Goal: Find specific page/section: Find specific page/section

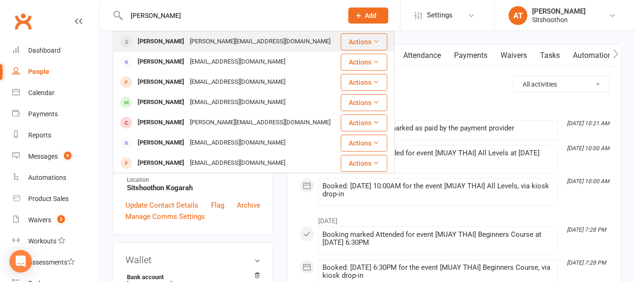
type input "helen tsitos"
click at [160, 44] on div "Helen Tsitsos" at bounding box center [161, 42] width 52 height 14
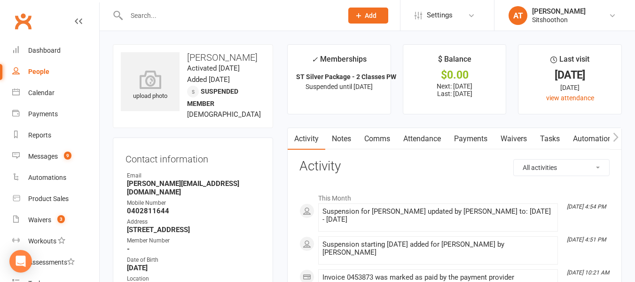
click at [170, 18] on input "text" at bounding box center [230, 15] width 212 height 13
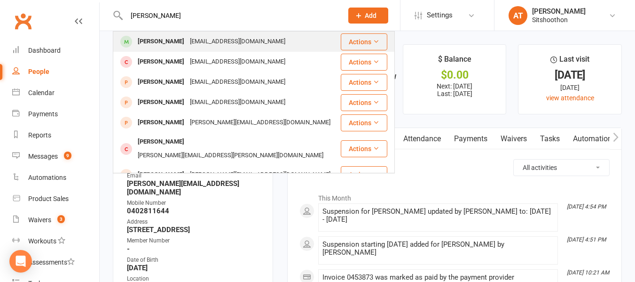
type input "nicholas spa"
click at [175, 40] on div "Nicholas Spathis" at bounding box center [161, 42] width 52 height 14
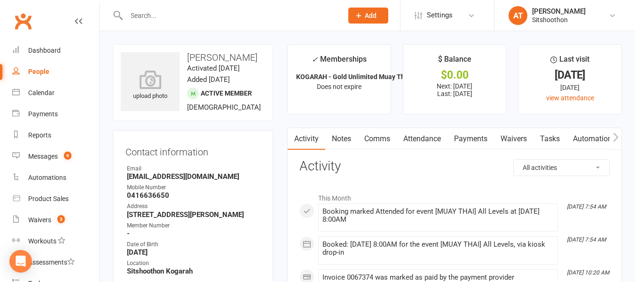
click at [480, 136] on link "Payments" at bounding box center [471, 139] width 47 height 22
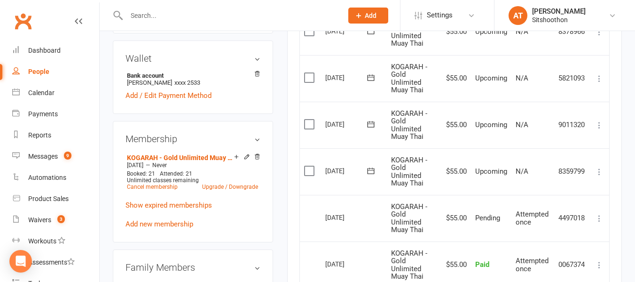
scroll to position [315, 0]
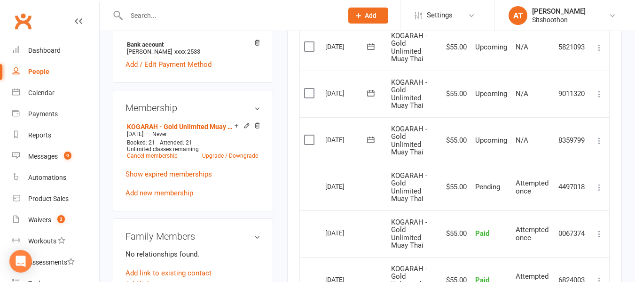
click at [218, 13] on input "text" at bounding box center [230, 15] width 212 height 13
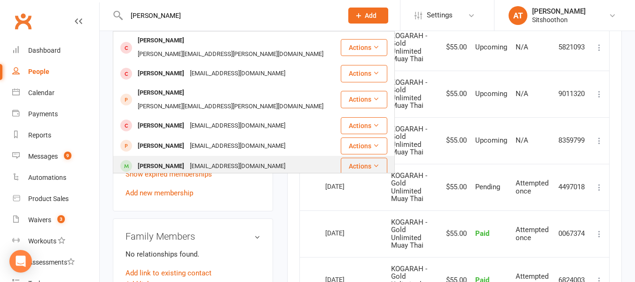
type input "dylan"
click at [164, 159] on div "Dylan Yelutas" at bounding box center [161, 166] width 52 height 14
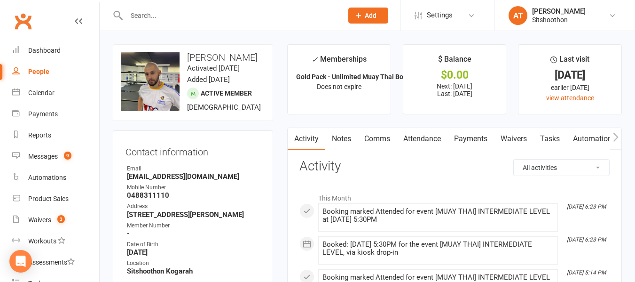
click at [463, 145] on link "Payments" at bounding box center [471, 139] width 47 height 22
